Goal: Information Seeking & Learning: Compare options

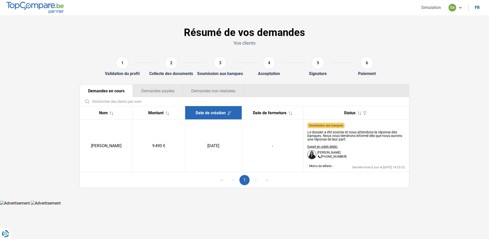
click at [434, 7] on button "Simulation" at bounding box center [431, 7] width 23 height 5
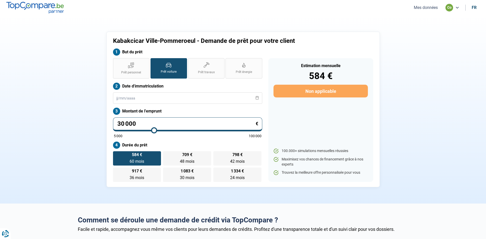
click at [434, 10] on button "Mes données" at bounding box center [425, 7] width 27 height 5
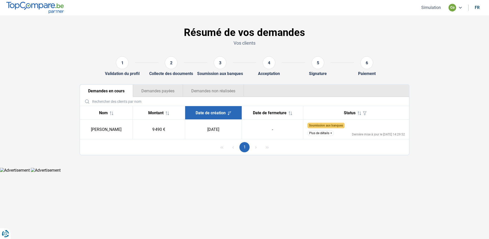
click at [330, 133] on button "Plus de détails" at bounding box center [321, 133] width 27 height 6
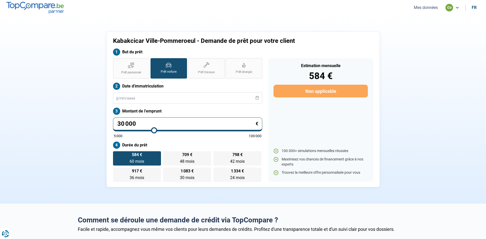
click at [432, 9] on button "Mes données" at bounding box center [425, 7] width 27 height 5
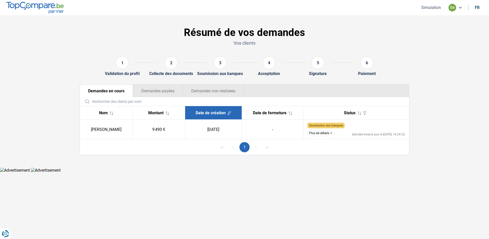
click at [331, 131] on button "Plus de détails" at bounding box center [321, 133] width 27 height 6
click at [330, 132] on button "Plus de détails" at bounding box center [321, 133] width 27 height 6
